Goal: Register for event/course

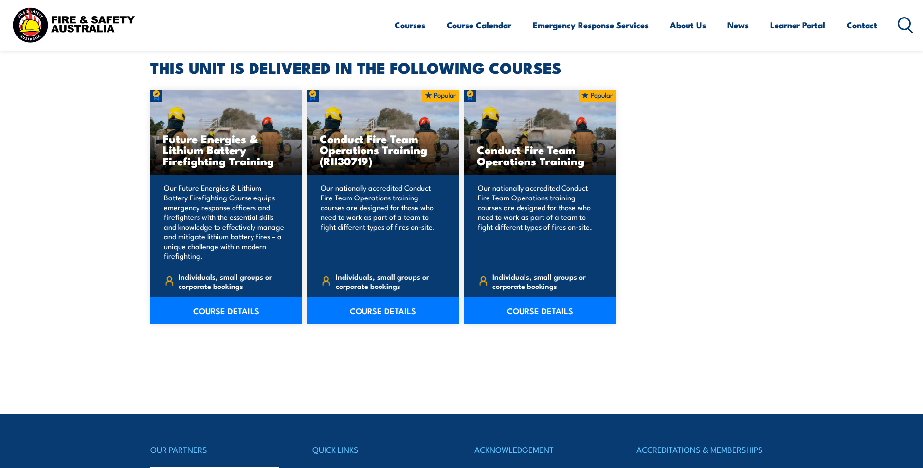
scroll to position [244, 0]
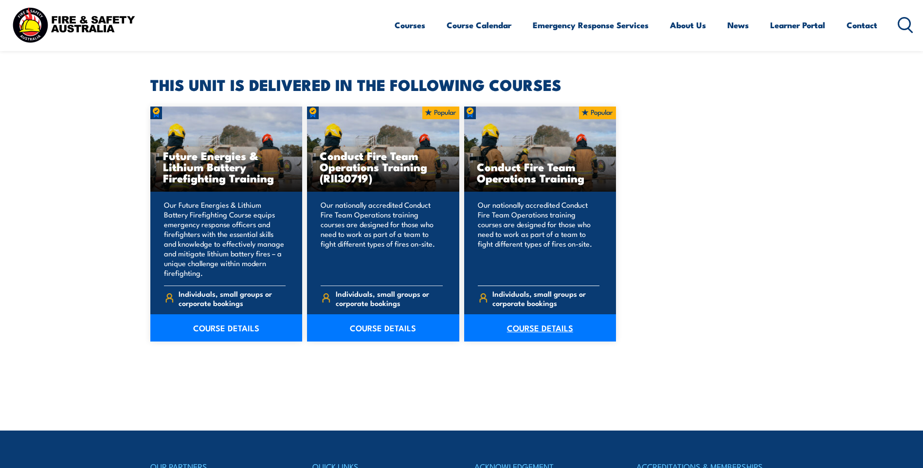
click at [544, 325] on link "COURSE DETAILS" at bounding box center [540, 327] width 152 height 27
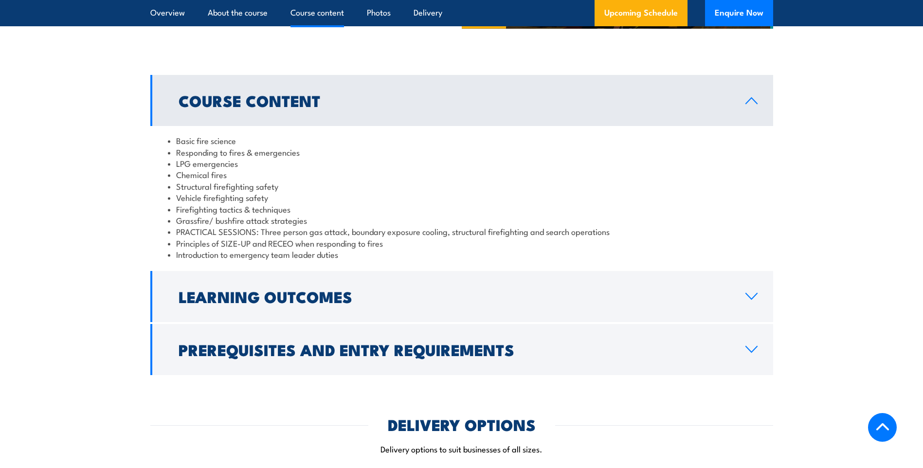
scroll to position [778, 0]
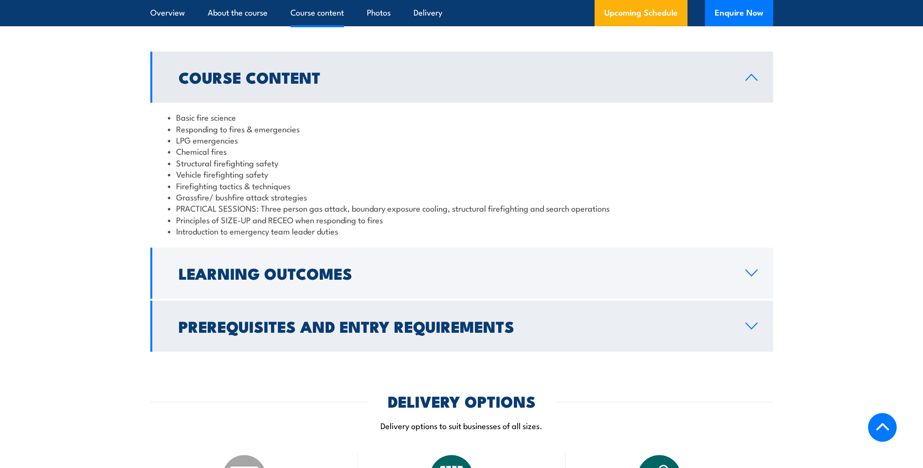
click at [387, 352] on link "Prerequisites and Entry Requirements" at bounding box center [461, 326] width 623 height 51
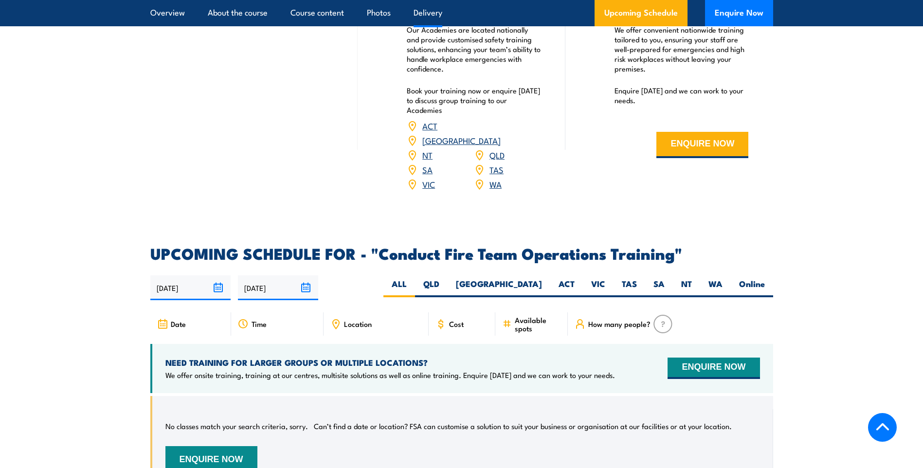
scroll to position [1362, 0]
click at [448, 278] on label "QLD" at bounding box center [431, 287] width 33 height 19
click at [446, 278] on input "QLD" at bounding box center [442, 281] width 6 height 6
radio input "true"
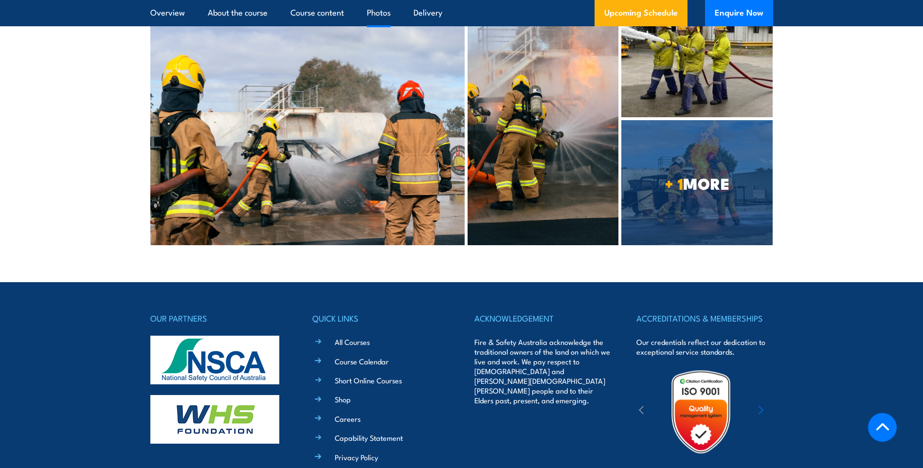
scroll to position [2285, 0]
